Goal: Transaction & Acquisition: Subscribe to service/newsletter

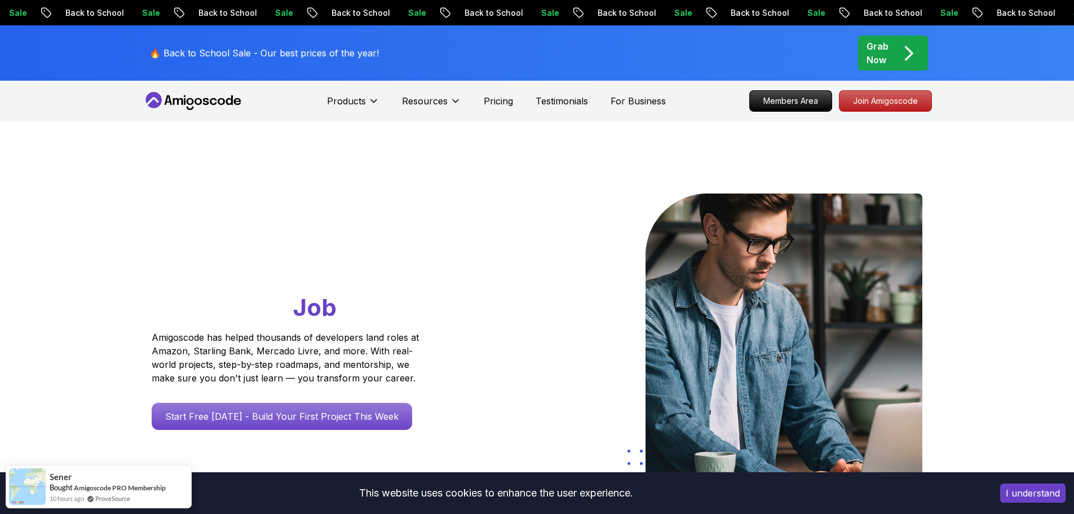
click at [611, 193] on div at bounding box center [734, 340] width 377 height 294
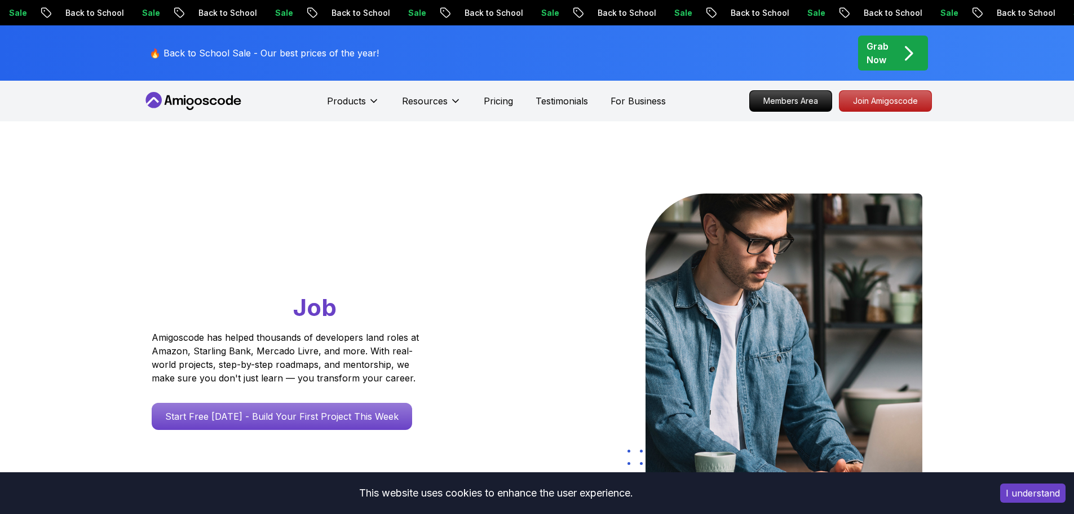
click at [884, 56] on p "Grab Now" at bounding box center [878, 52] width 22 height 27
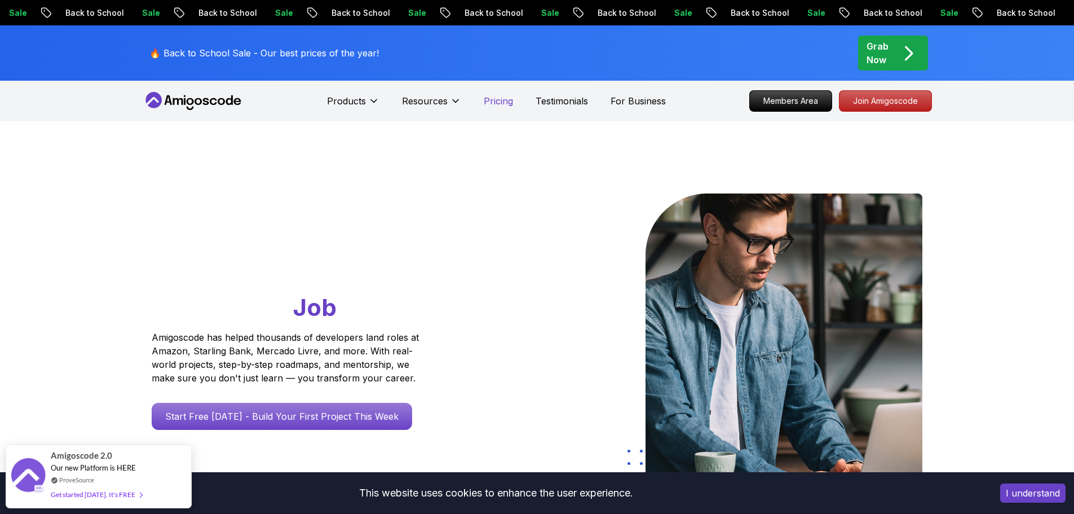
click at [505, 105] on p "Pricing" at bounding box center [498, 101] width 29 height 14
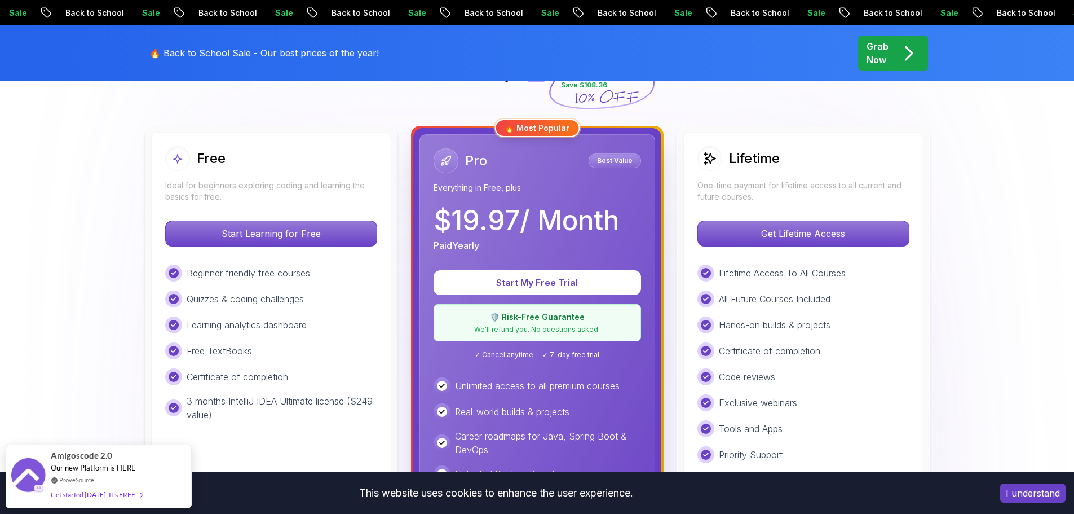
scroll to position [316, 0]
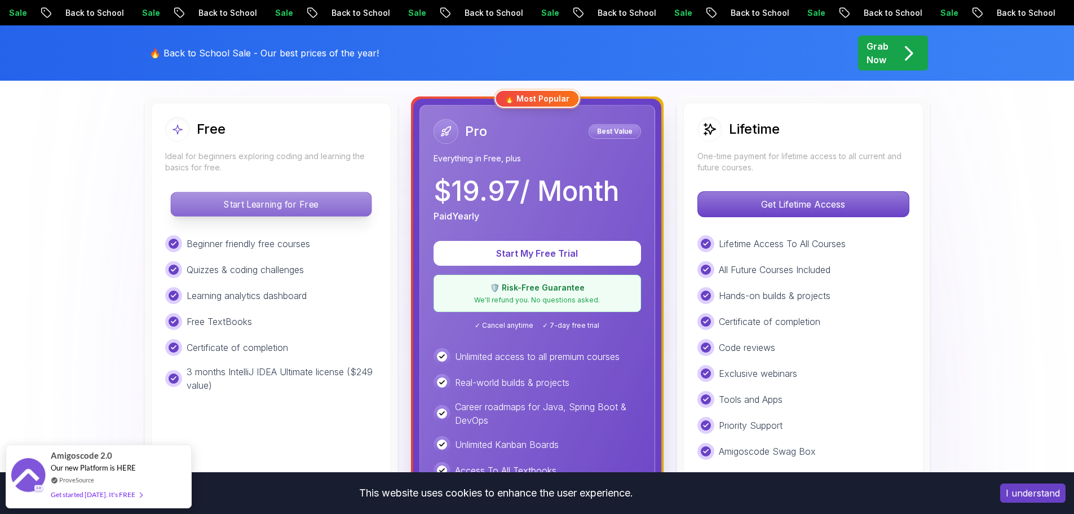
click at [243, 215] on p "Start Learning for Free" at bounding box center [271, 204] width 200 height 24
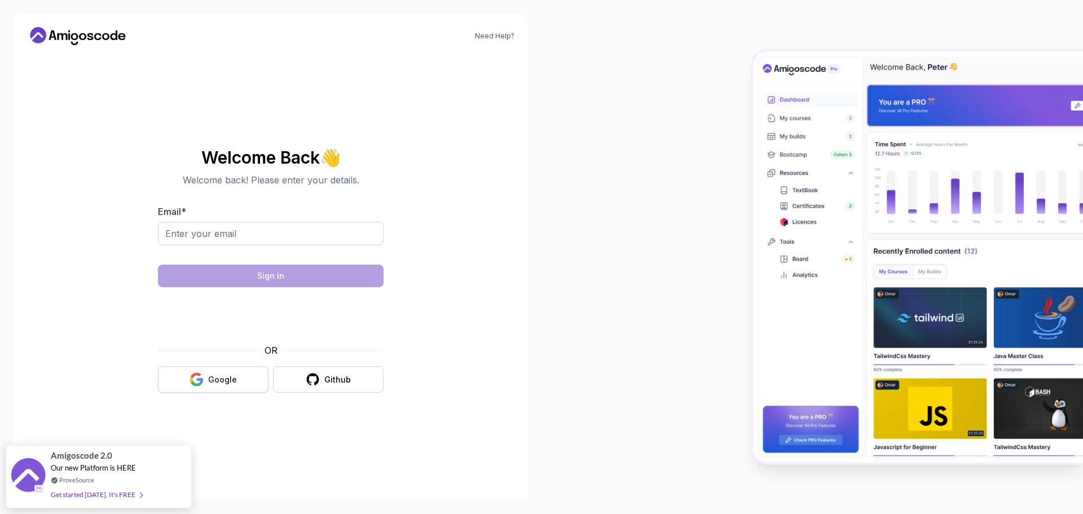
click at [214, 376] on div "Google" at bounding box center [222, 379] width 29 height 11
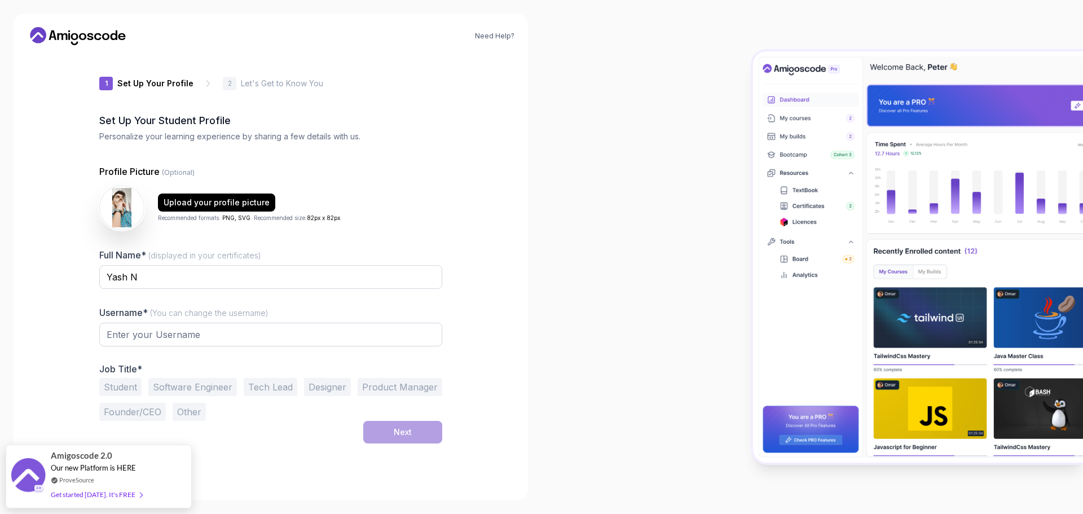
type input "proudpanther64382"
